Goal: Information Seeking & Learning: Learn about a topic

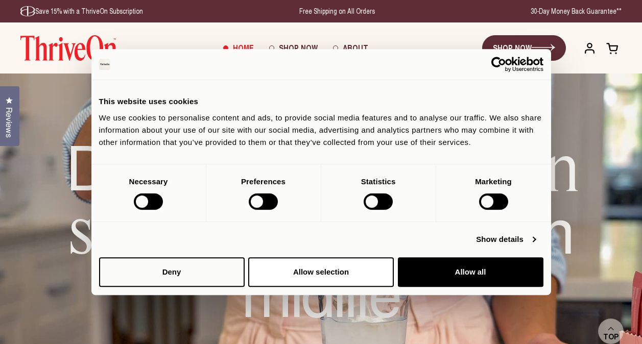
scroll to position [153, 0]
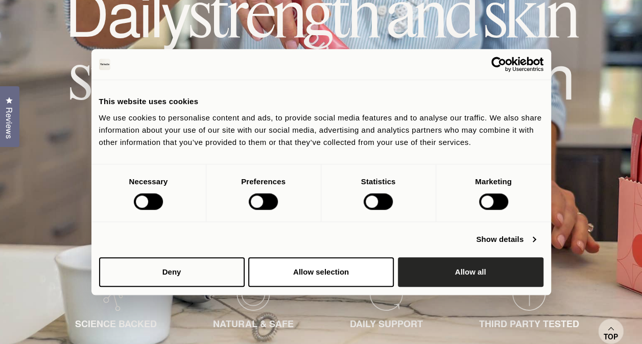
click at [478, 275] on button "Allow all" at bounding box center [471, 272] width 146 height 30
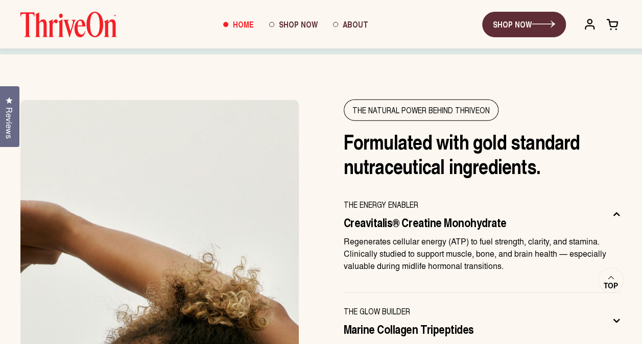
scroll to position [2727, 0]
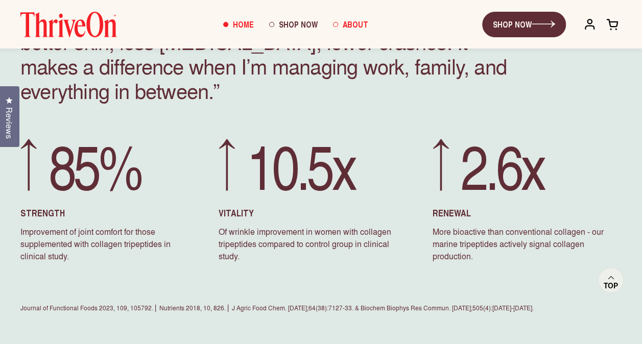
click at [348, 27] on span "About" at bounding box center [356, 24] width 26 height 12
click at [363, 24] on span "About" at bounding box center [356, 24] width 26 height 12
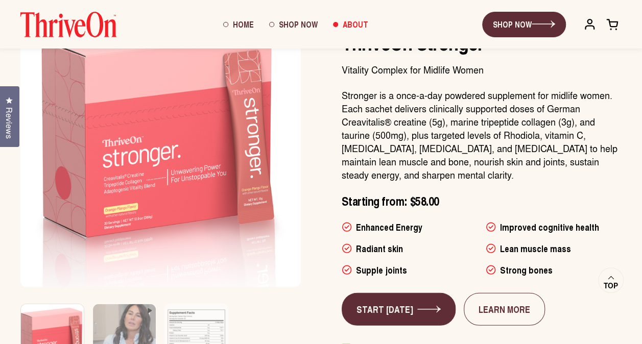
scroll to position [2954, 0]
